Goal: Task Accomplishment & Management: Manage account settings

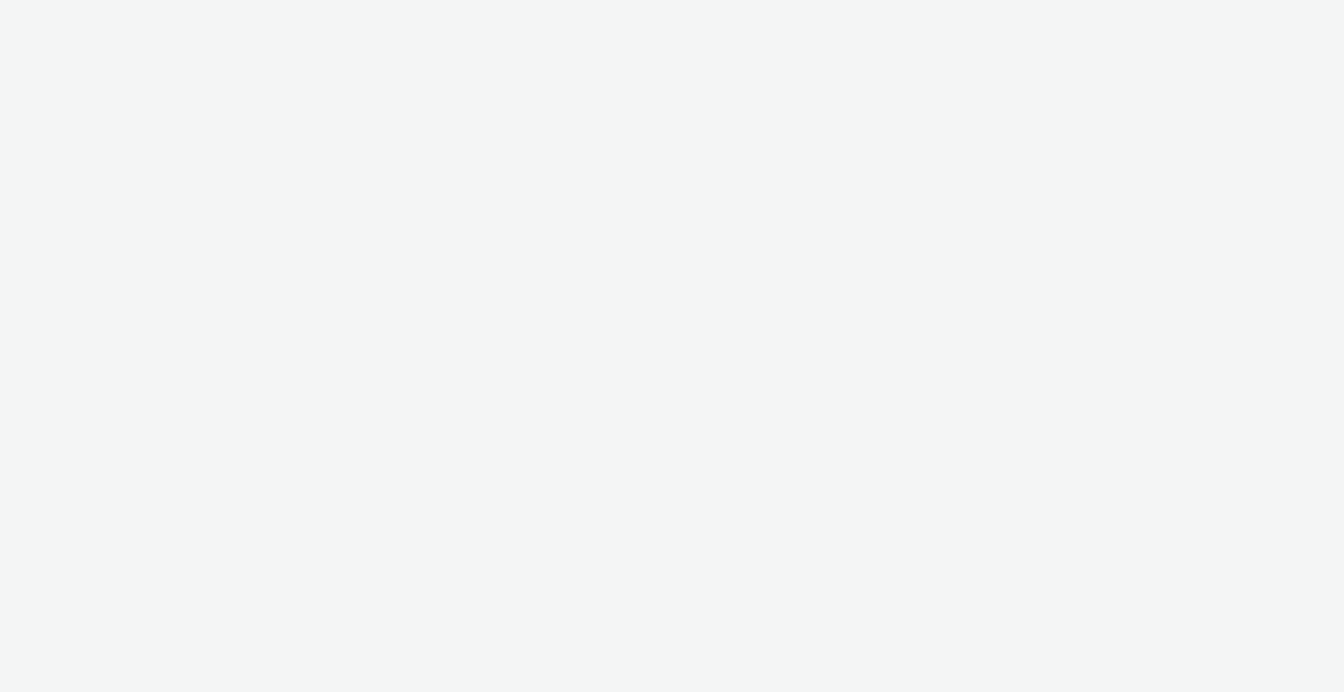
select select "2fc77e36-bb93-4aa3-9dff-dcb08e02eac6"
select select "2405a9d4-3350-4458-8d06-44f78962fa76"
select select "2fc77e36-bb93-4aa3-9dff-dcb08e02eac6"
select select "2405a9d4-3350-4458-8d06-44f78962fa76"
select select "2fc77e36-bb93-4aa3-9dff-dcb08e02eac6"
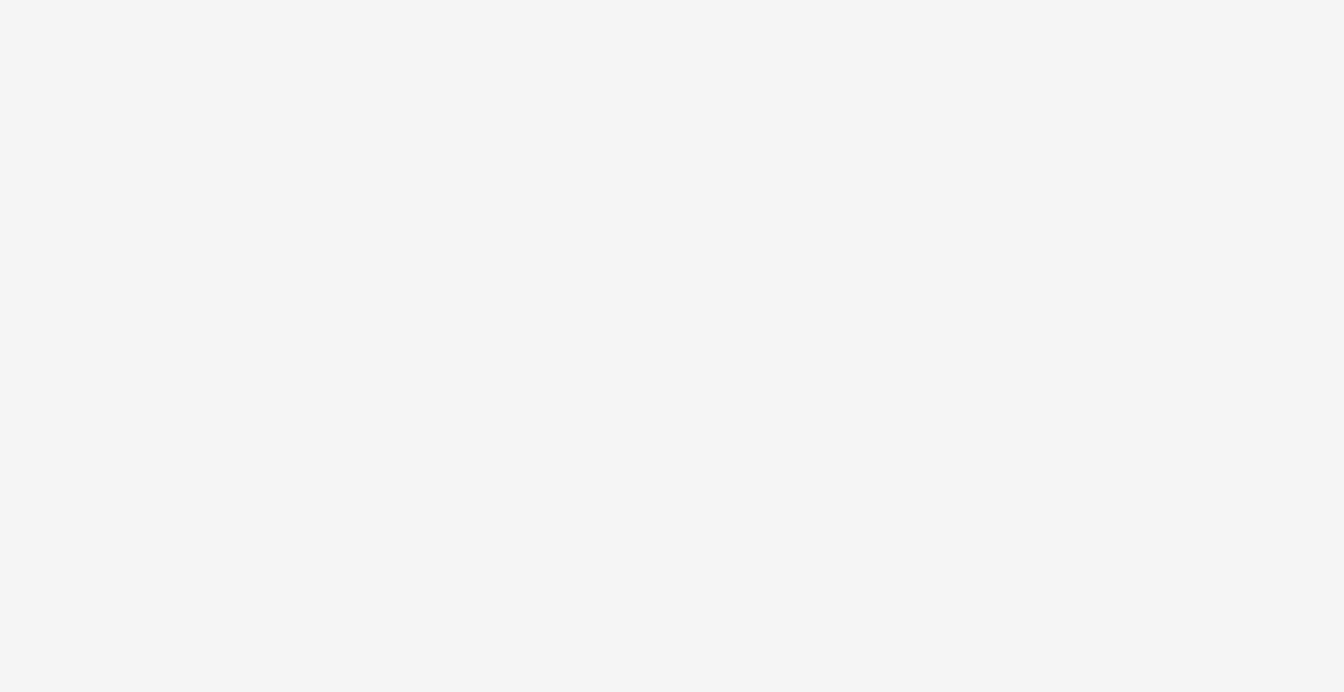
select select "2405a9d4-3350-4458-8d06-44f78962fa76"
select select "11a7df10-284f-415c-b52a-427acf4c31ae"
